Goal: Find specific page/section: Find specific page/section

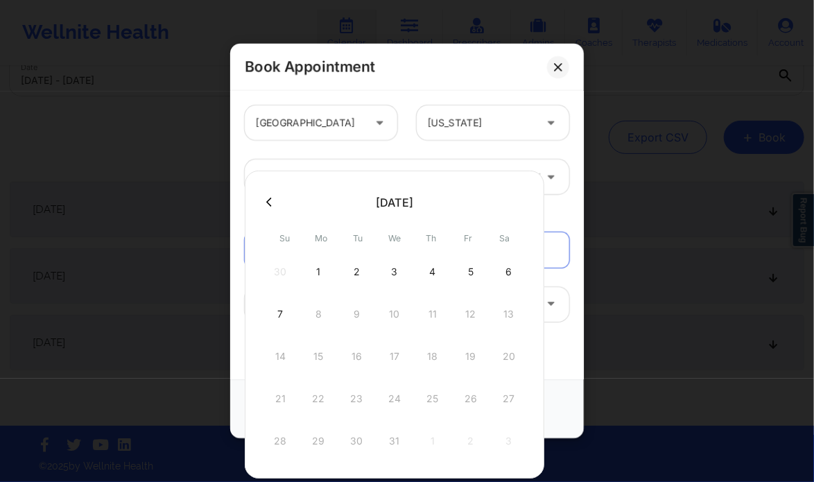
scroll to position [235, 0]
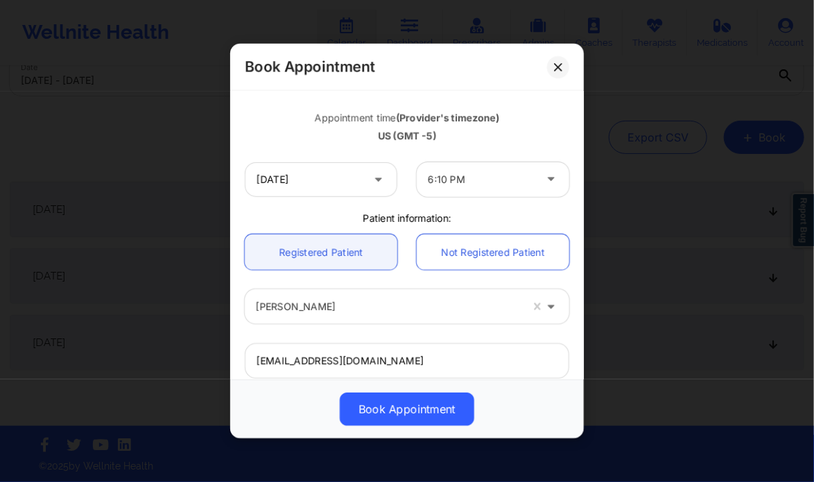
click at [519, 136] on div "US (GMT -5)" at bounding box center [407, 136] width 325 height 14
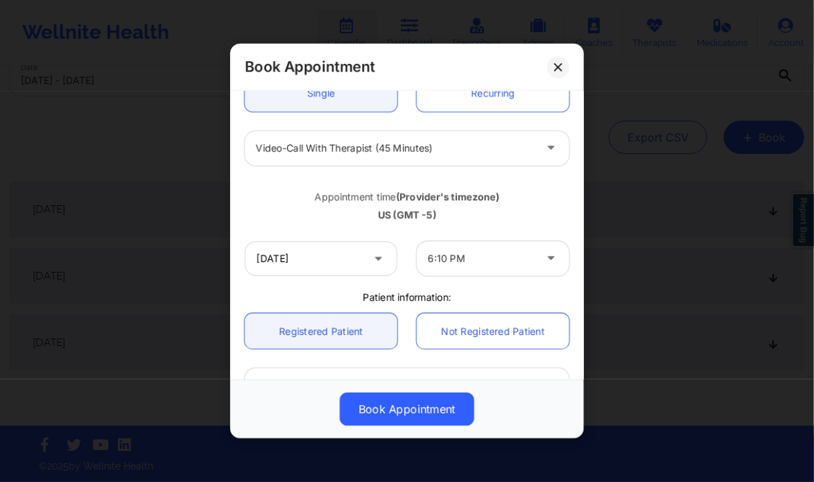
scroll to position [0, 0]
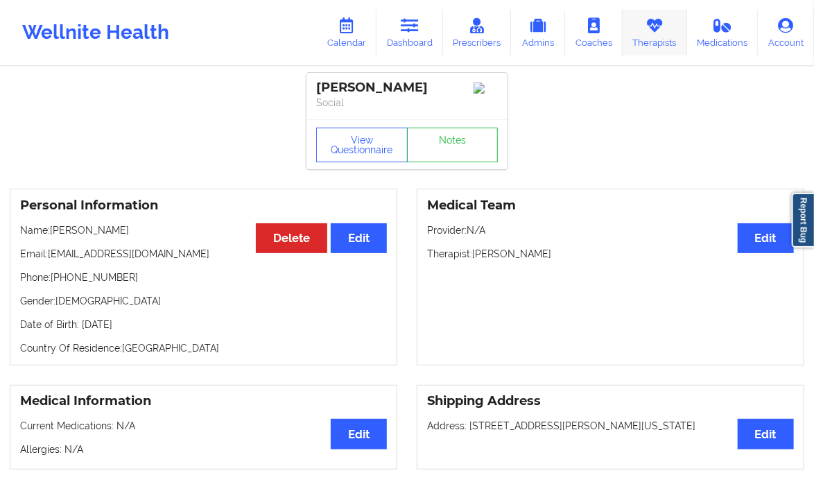
click at [662, 22] on icon at bounding box center [655, 25] width 18 height 15
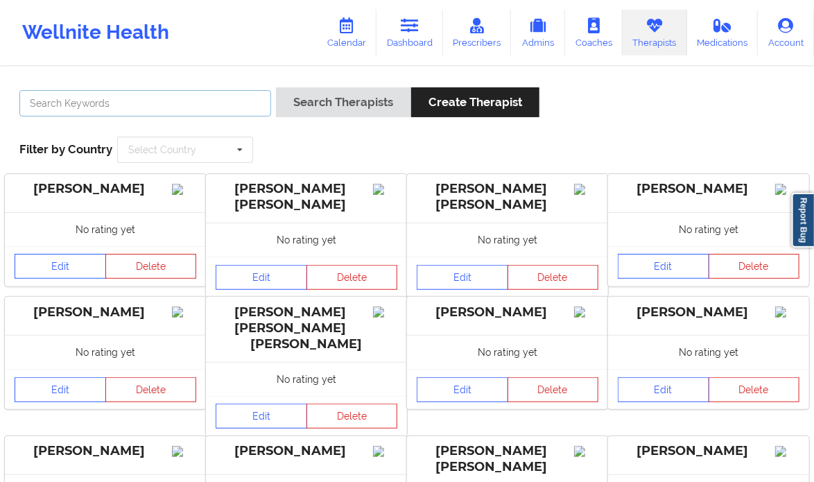
click at [235, 108] on input "text" at bounding box center [145, 103] width 252 height 26
paste input "[DATE] 6pm cst (45 min)"
drag, startPoint x: 186, startPoint y: 106, endPoint x: -10, endPoint y: 107, distance: 196.3
click at [0, 107] on html "Wellnite Health Calendar Dashboard Prescribers Admins Coaches Therapists Medica…" at bounding box center [407, 241] width 814 height 482
paste input "[PERSON_NAME]"
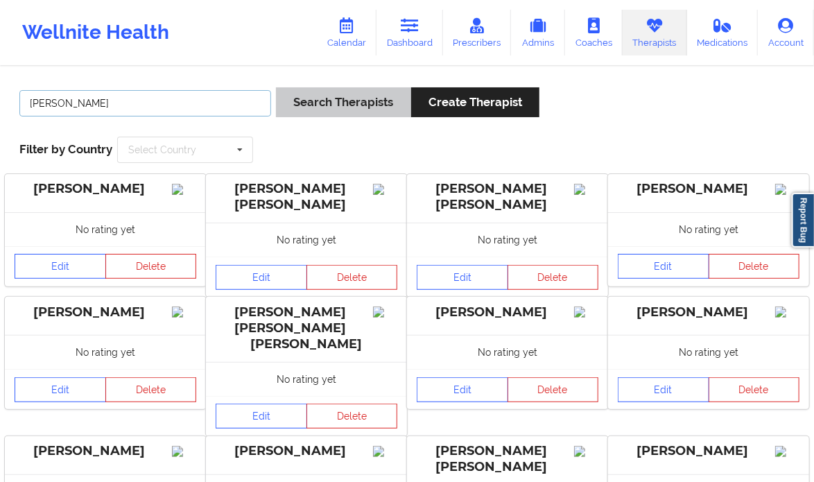
type input "[PERSON_NAME]"
click at [350, 105] on button "Search Therapists" at bounding box center [343, 102] width 135 height 30
